Goal: Contribute content: Contribute content

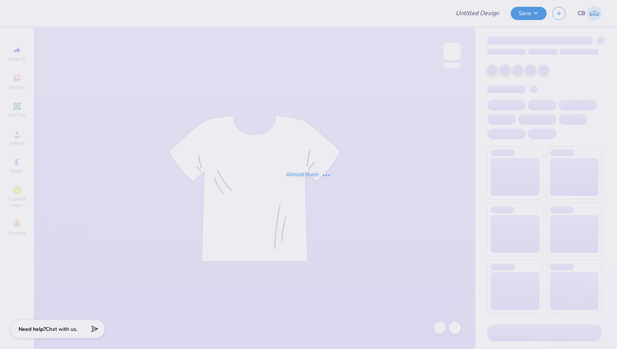
type input "Parents Weekend ZTA"
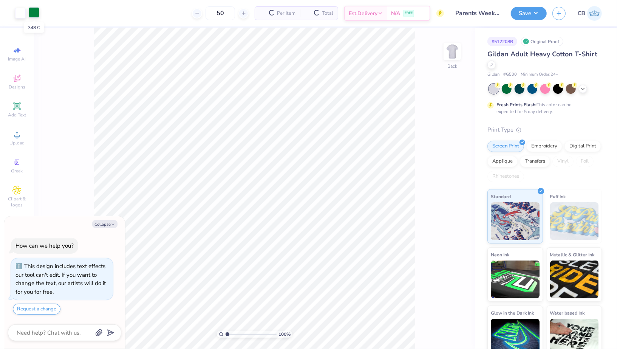
click at [39, 9] on div at bounding box center [34, 12] width 11 height 11
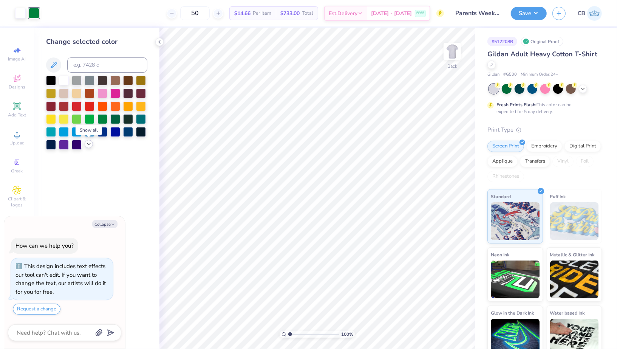
click at [91, 142] on icon at bounding box center [89, 144] width 6 height 6
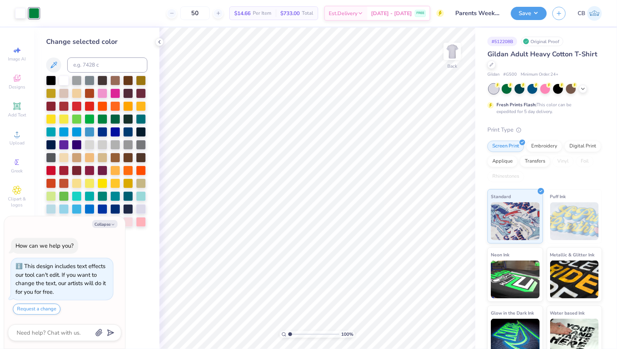
click at [36, 14] on div at bounding box center [34, 13] width 11 height 11
click at [115, 119] on div at bounding box center [115, 118] width 10 height 10
click at [519, 17] on button "Save" at bounding box center [529, 12] width 36 height 13
type textarea "x"
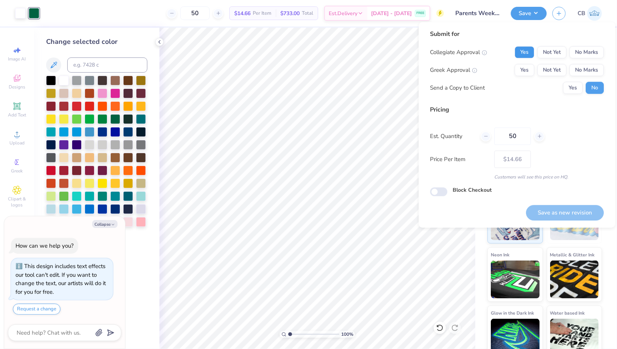
click at [526, 49] on button "Yes" at bounding box center [524, 52] width 20 height 12
click at [599, 71] on button "No Marks" at bounding box center [586, 70] width 34 height 12
click at [563, 207] on button "Save as new revision" at bounding box center [565, 212] width 78 height 15
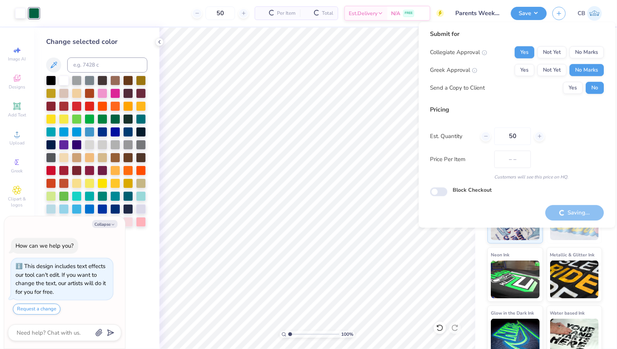
type input "$14.66"
type textarea "x"
type input "– –"
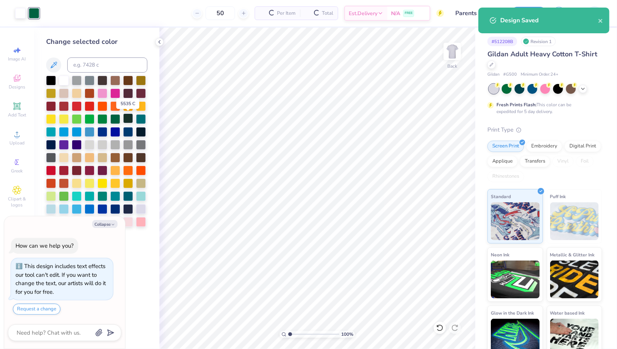
click at [127, 119] on div at bounding box center [128, 118] width 10 height 10
type textarea "x"
